Goal: Task Accomplishment & Management: Use online tool/utility

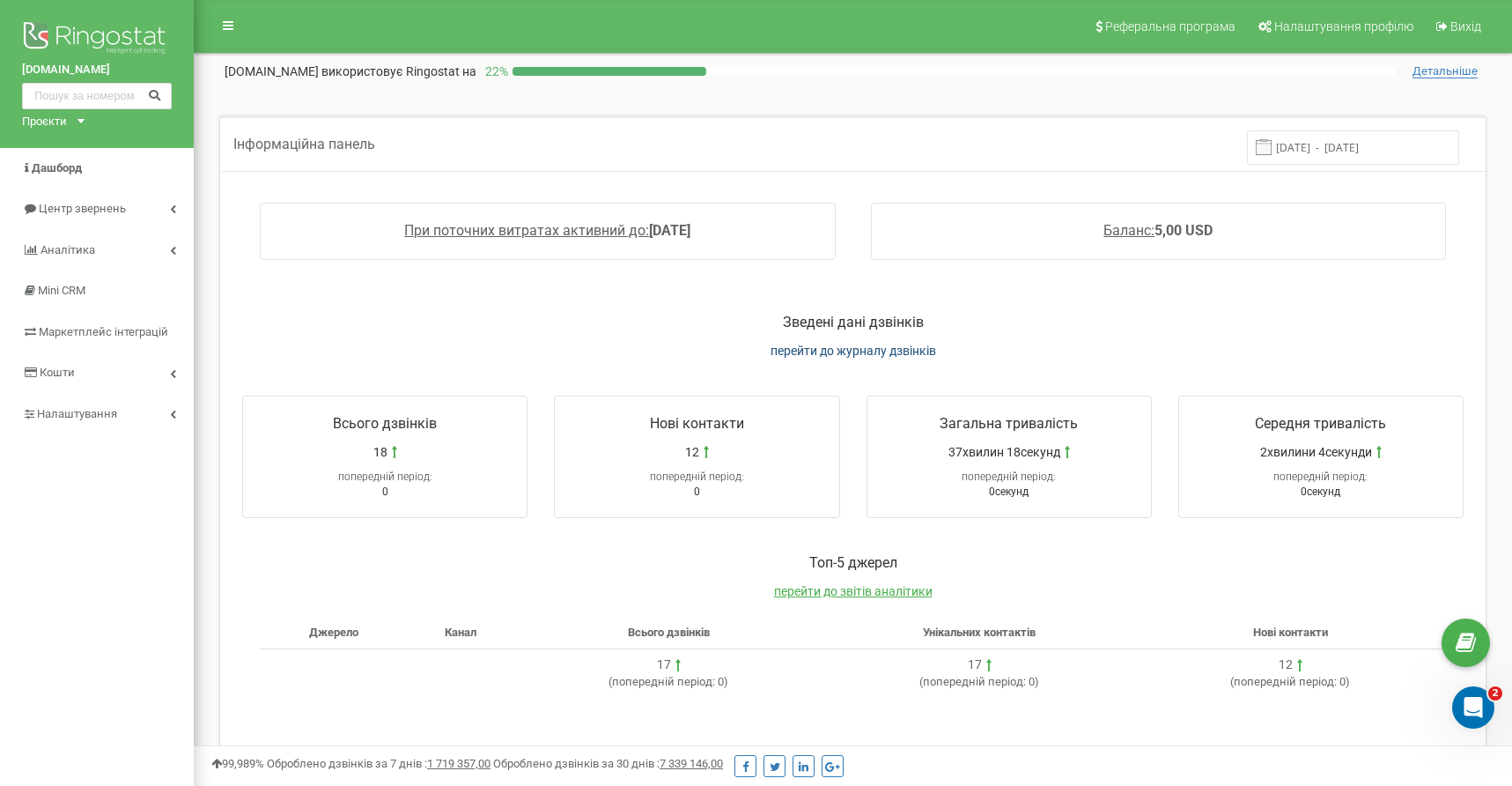
click at [865, 353] on span "перейти до журналу дзвінків" at bounding box center [852, 350] width 166 height 15
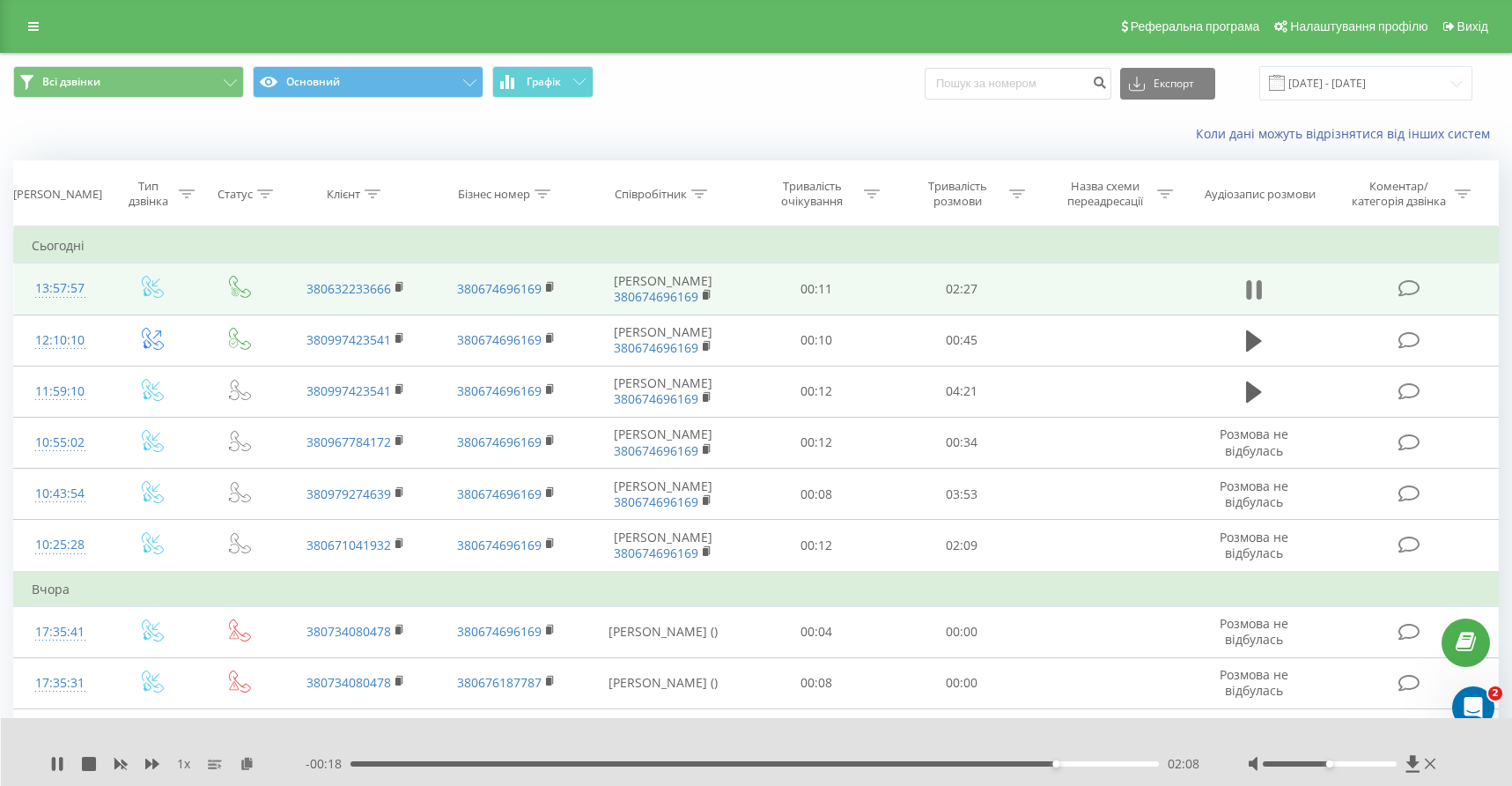
click at [1255, 302] on icon at bounding box center [1253, 289] width 15 height 24
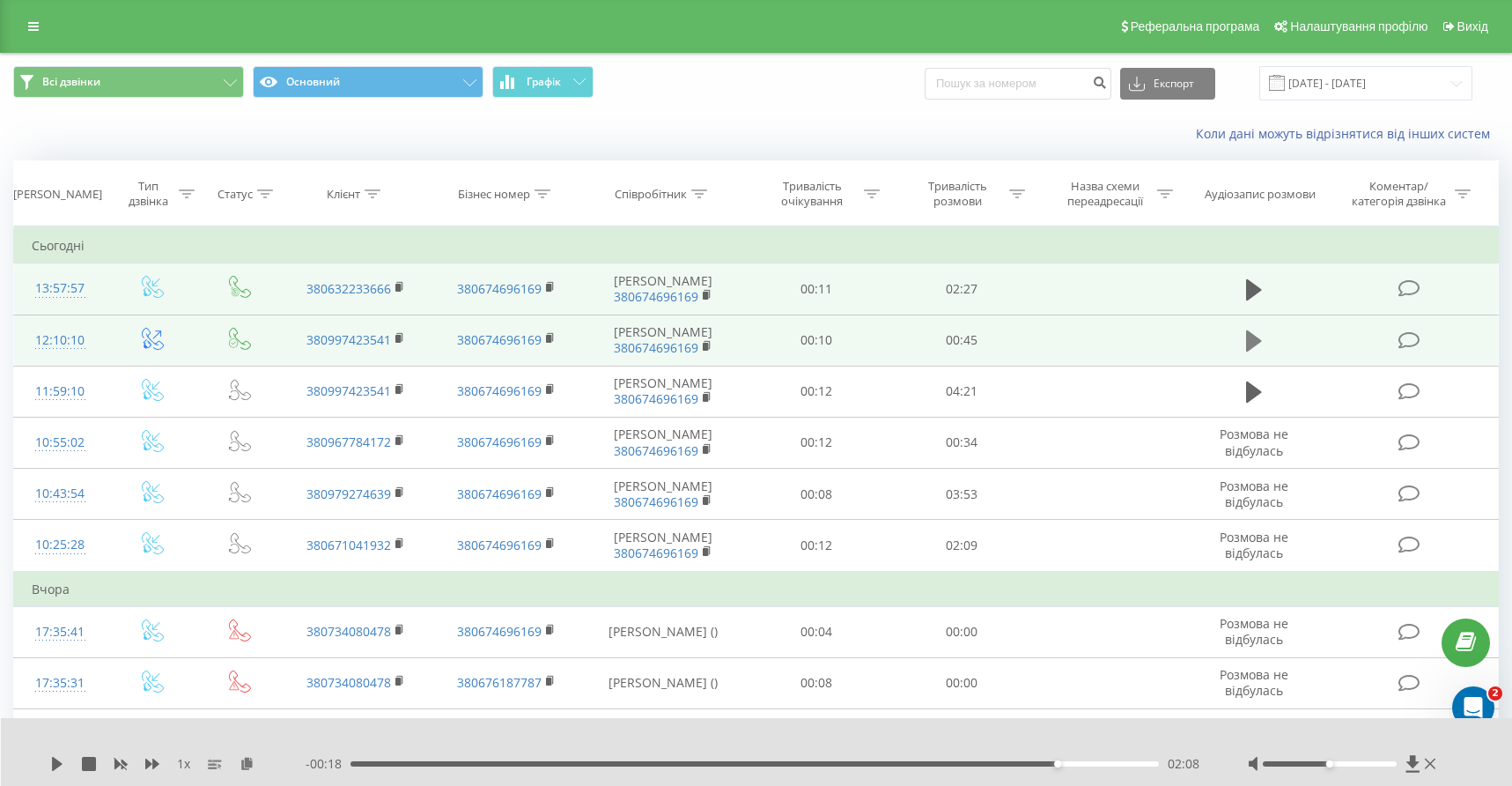
click at [1252, 352] on icon at bounding box center [1253, 341] width 15 height 21
click at [58, 760] on icon at bounding box center [57, 764] width 15 height 15
click at [53, 764] on icon at bounding box center [57, 764] width 11 height 15
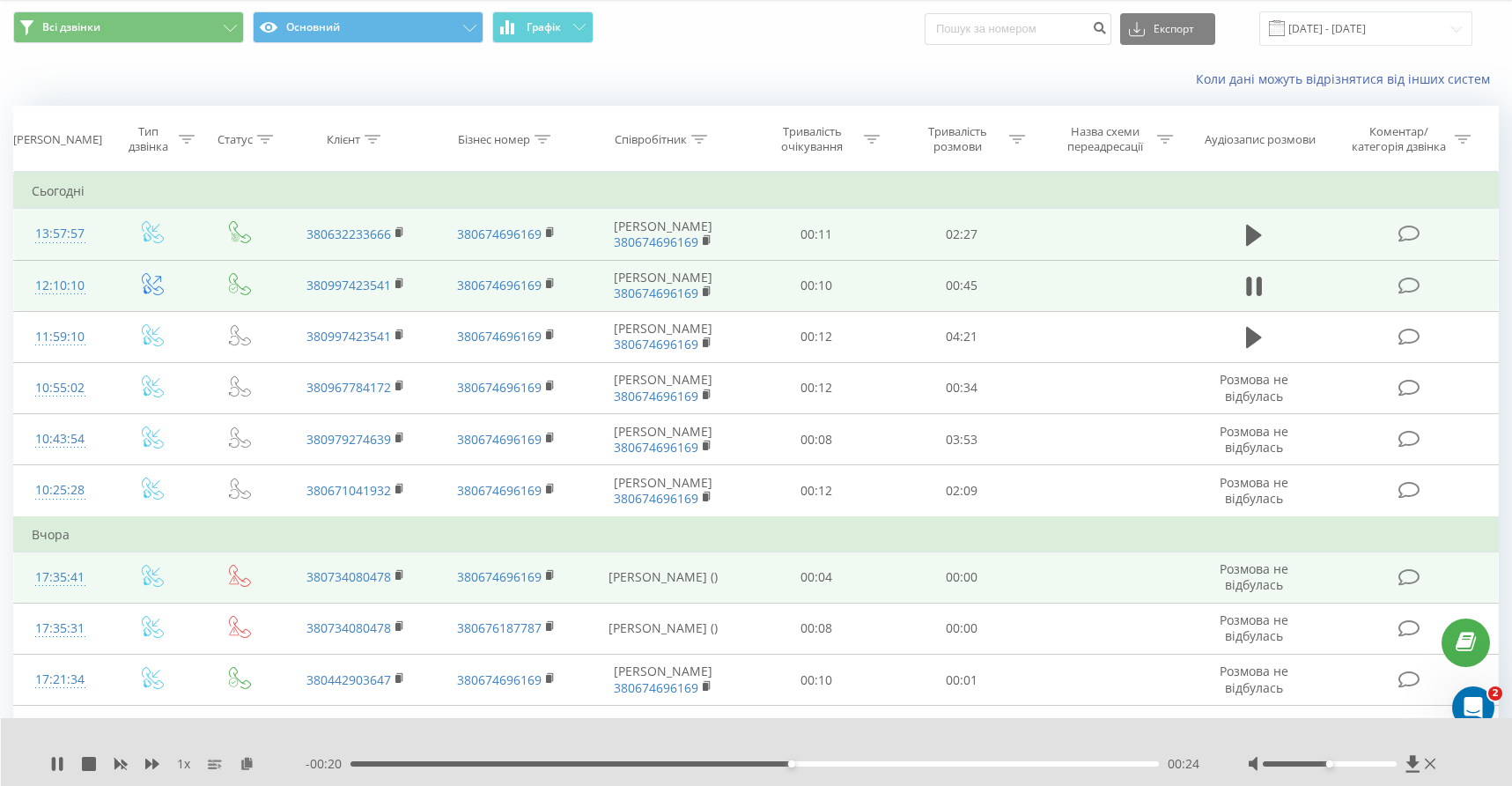
scroll to position [64, 0]
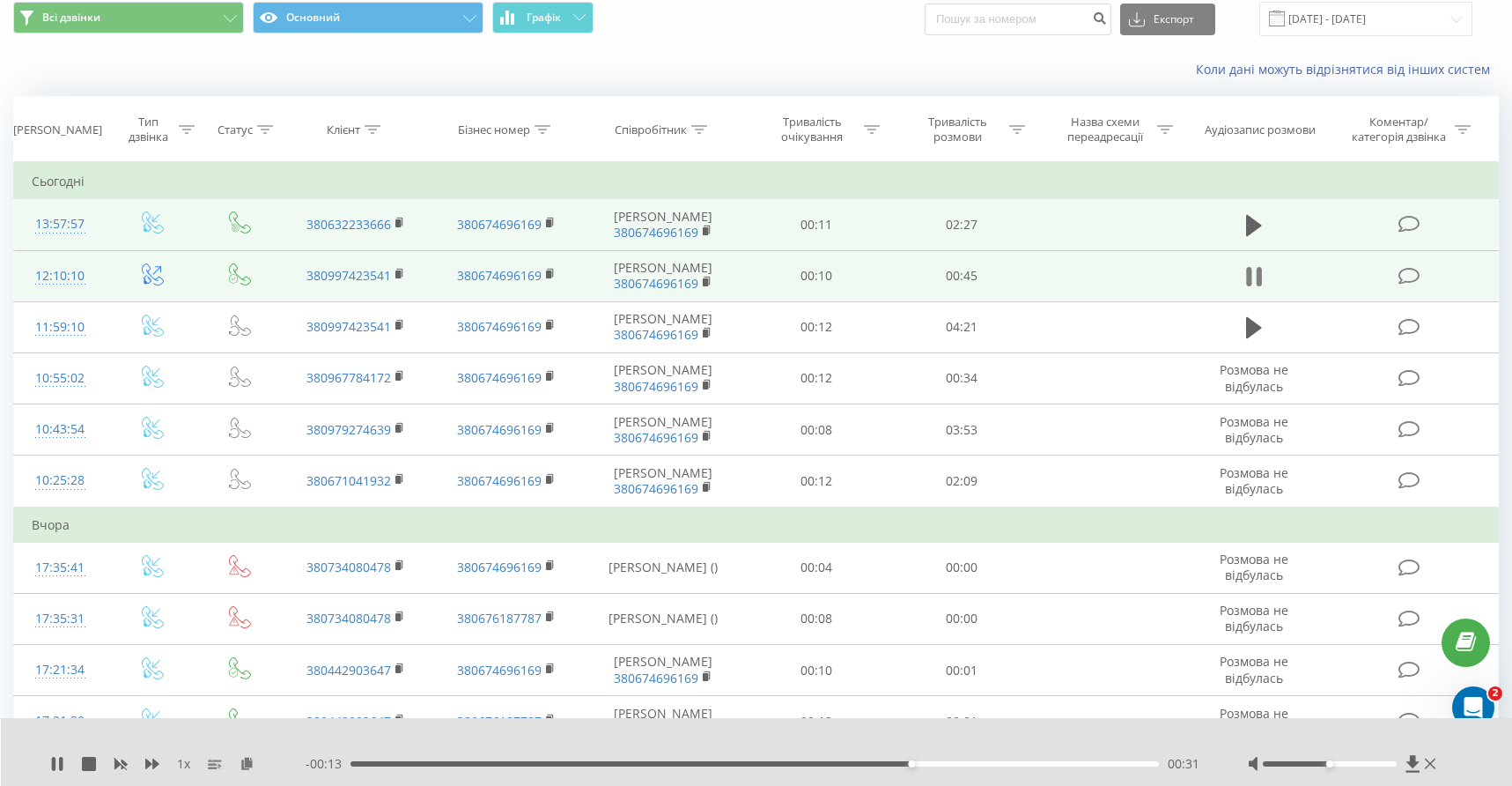
click at [1253, 289] on icon at bounding box center [1253, 276] width 15 height 24
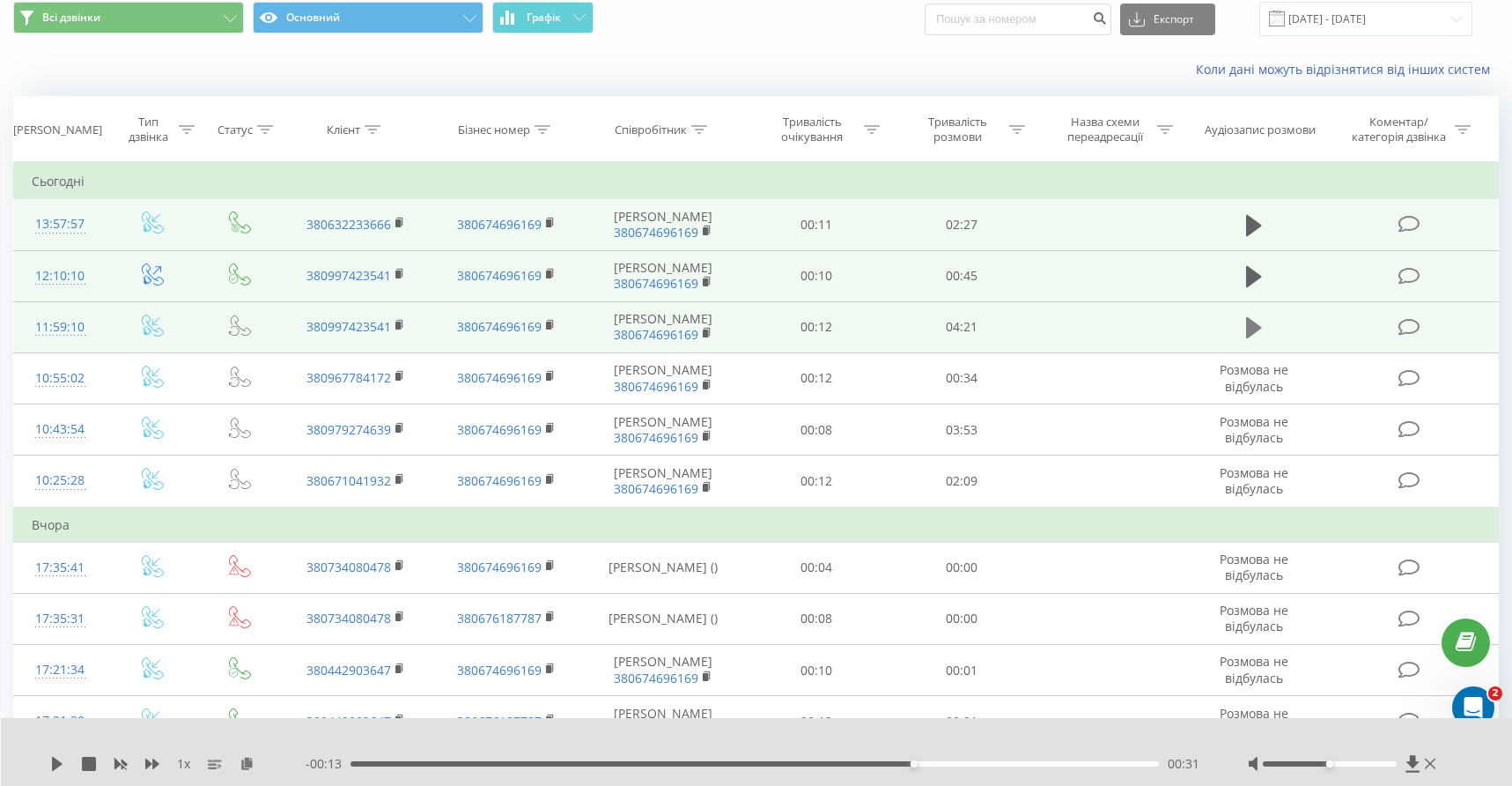
click at [1252, 338] on icon at bounding box center [1253, 328] width 15 height 21
click at [57, 765] on icon at bounding box center [57, 764] width 15 height 15
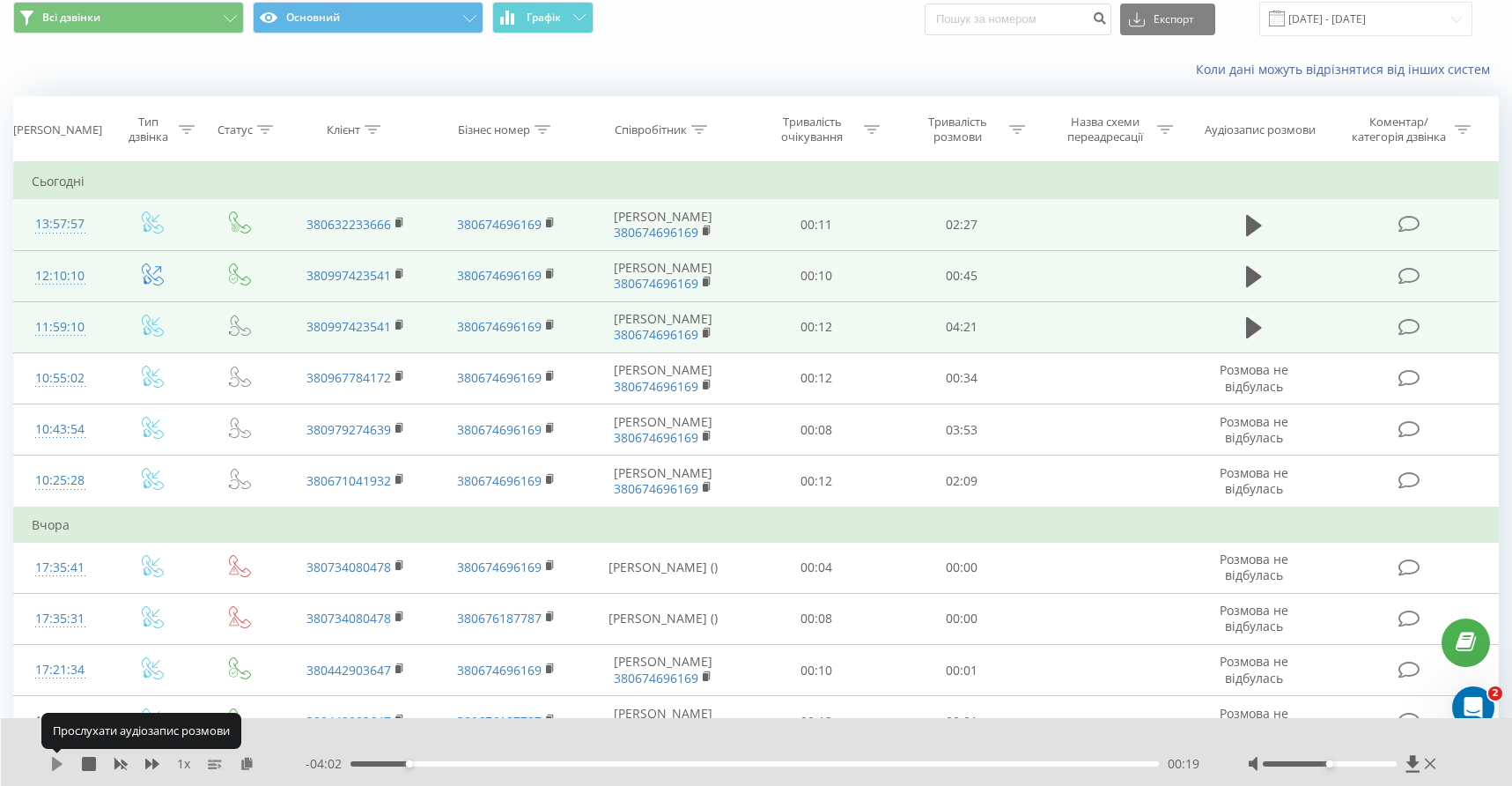
click at [58, 764] on icon at bounding box center [57, 764] width 11 height 15
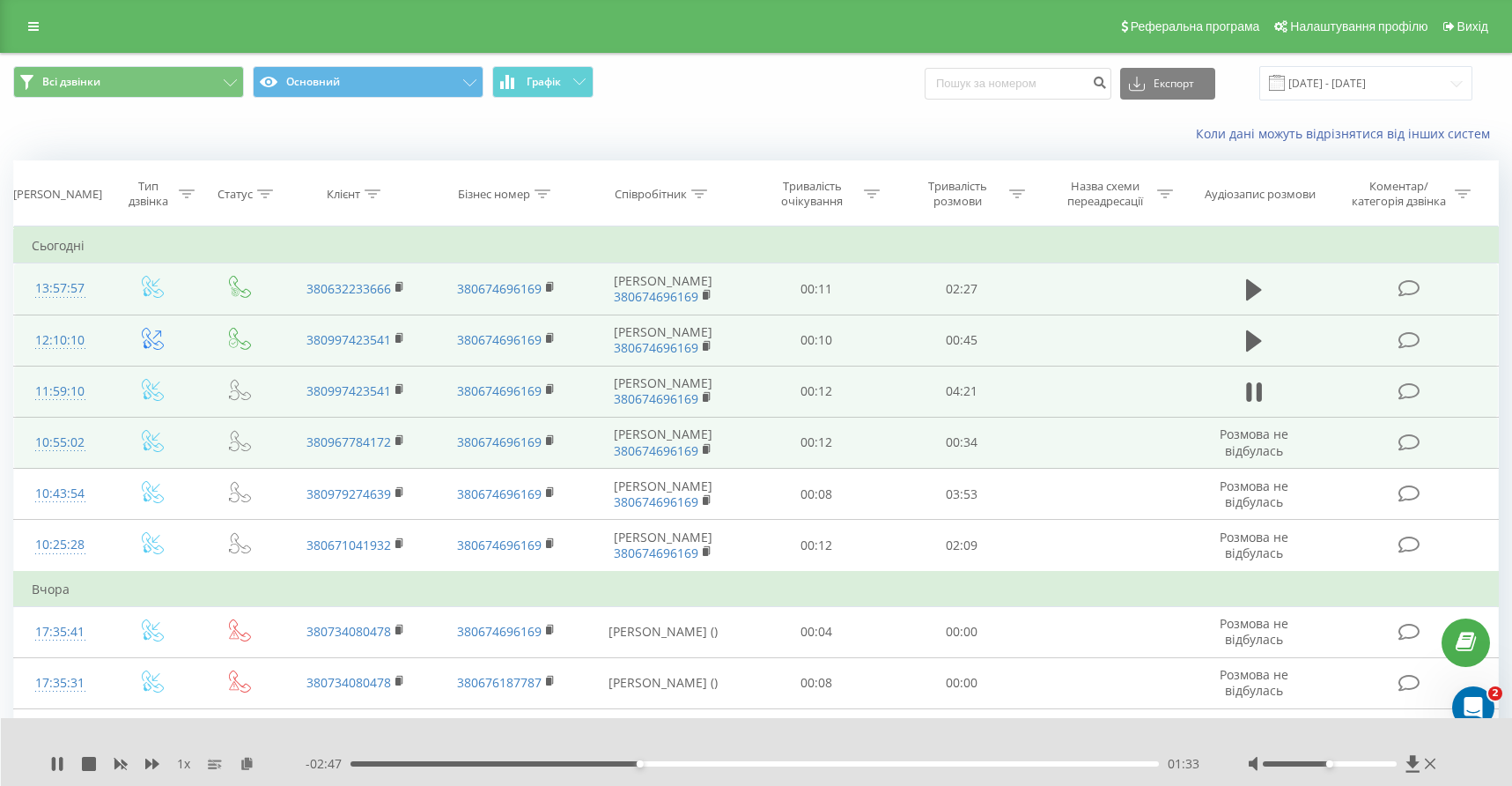
scroll to position [0, 0]
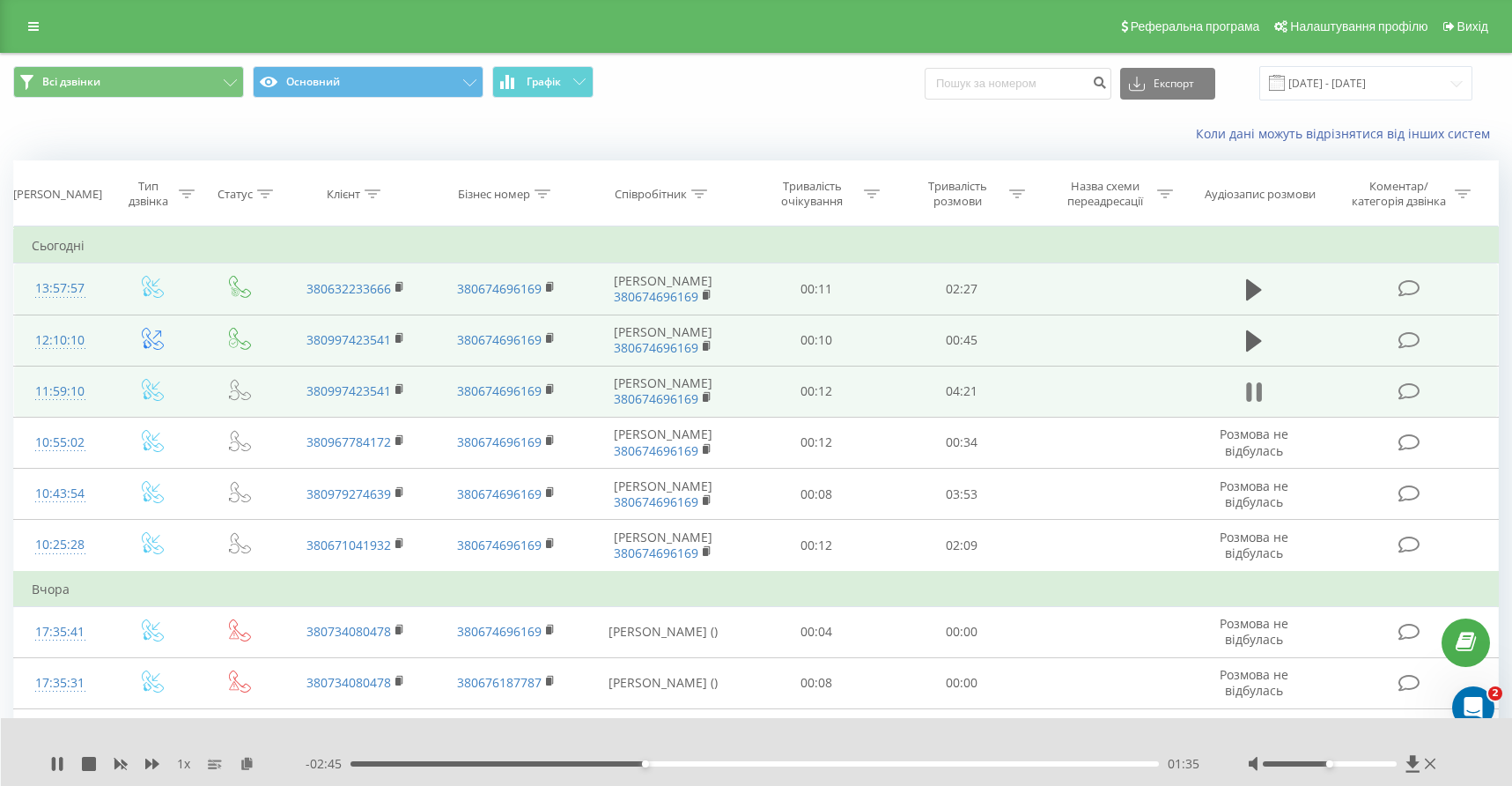
click at [1258, 401] on icon at bounding box center [1258, 392] width 5 height 19
